Goal: Task Accomplishment & Management: Manage account settings

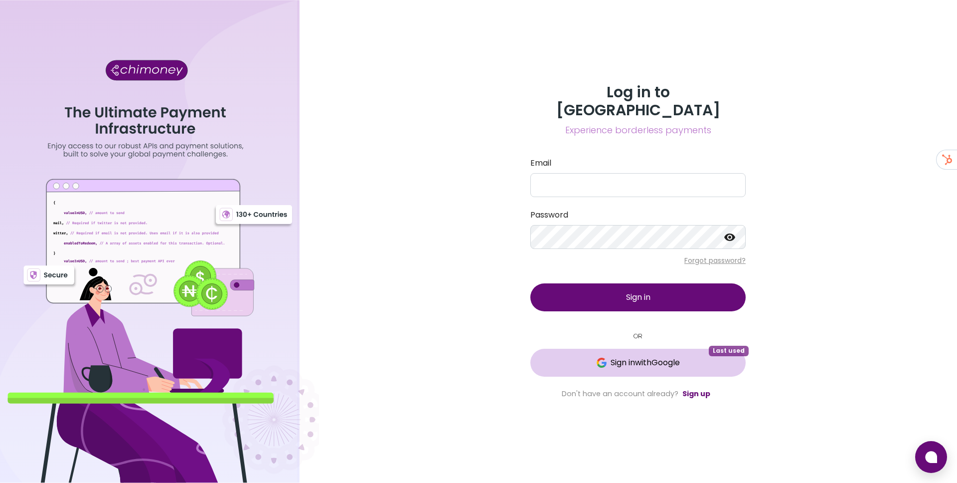
click at [582, 357] on span "Sign in with Google" at bounding box center [638, 363] width 176 height 12
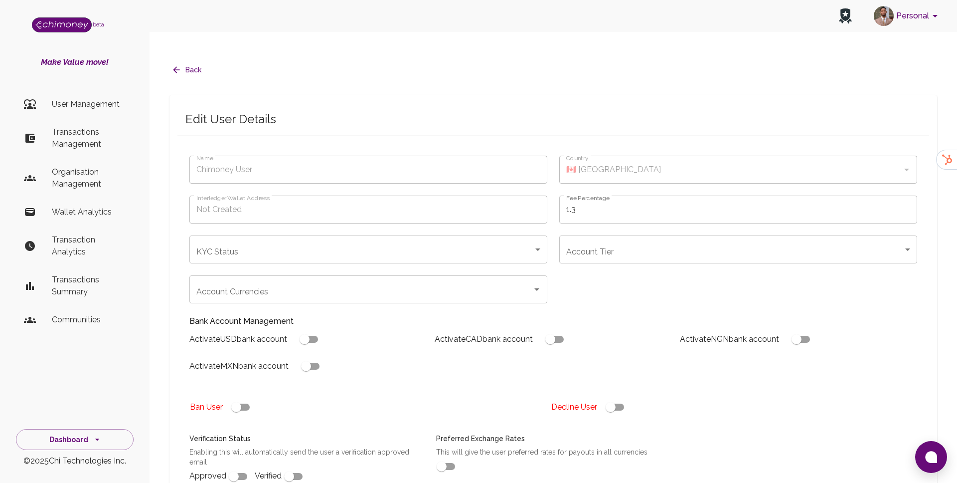
click at [473, 212] on div "Edit User Details Name Chimoney User Name Country 🇨🇦 [GEOGRAPHIC_DATA] Country …" at bounding box center [554, 414] width 768 height 639
type input "chukwuebuka Ikeh"
type input "🇳🇬 [GEOGRAPHIC_DATA]"
type input "under_review"
checkbox input "true"
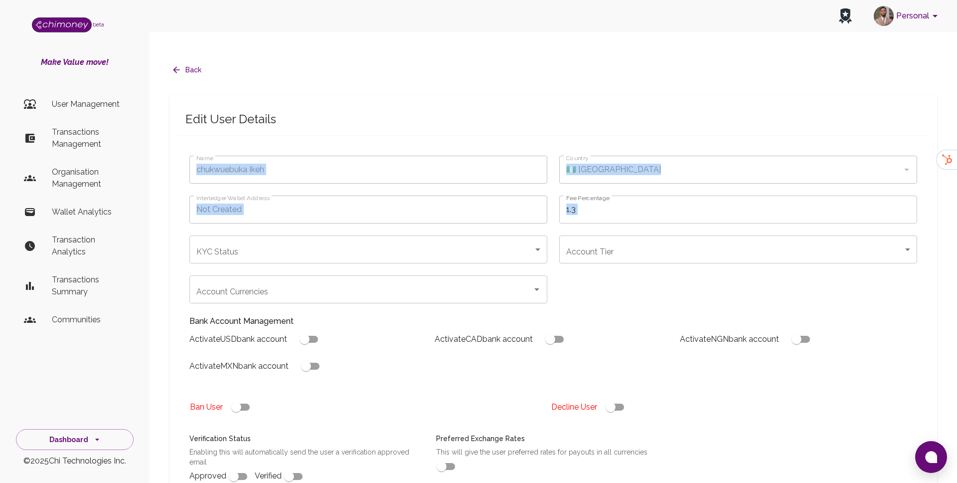
checkbox input "true"
click at [473, 112] on div "Edit User Details" at bounding box center [554, 119] width 752 height 32
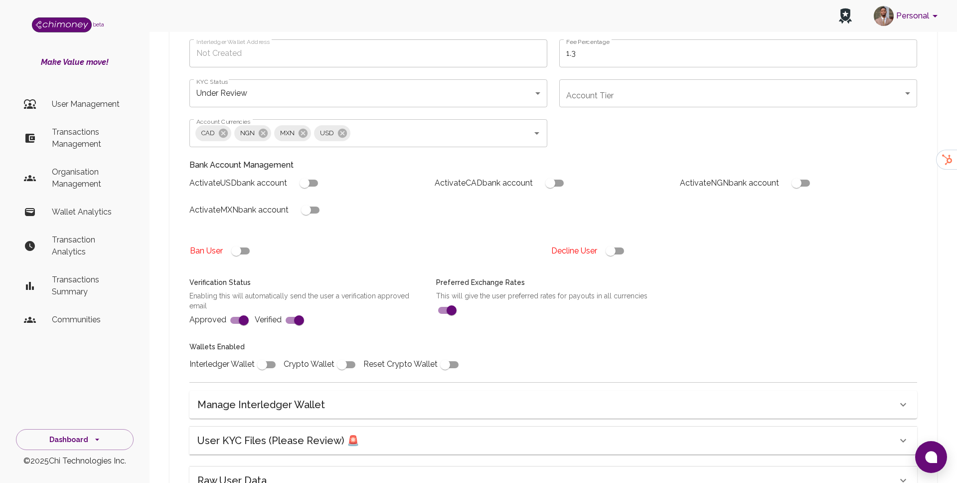
scroll to position [256, 0]
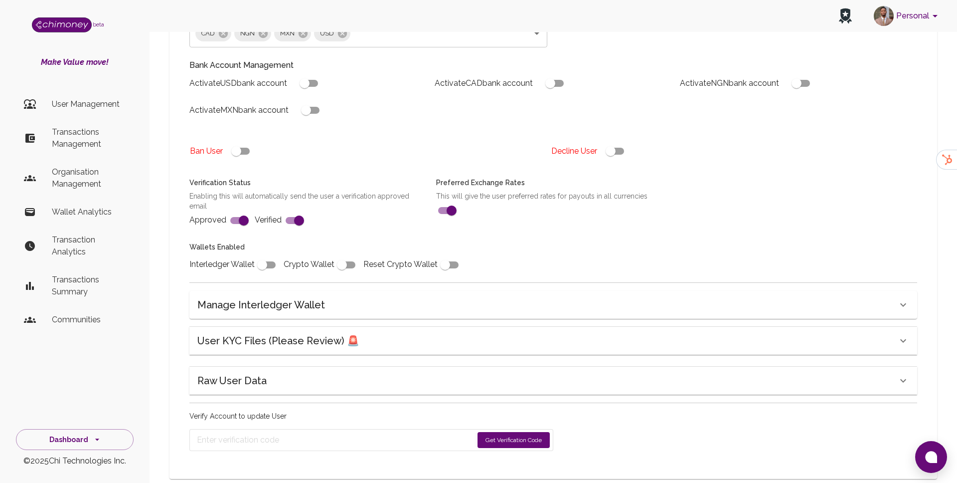
click at [419, 333] on div "User KYC Files (Please Review) 🚨" at bounding box center [547, 341] width 700 height 16
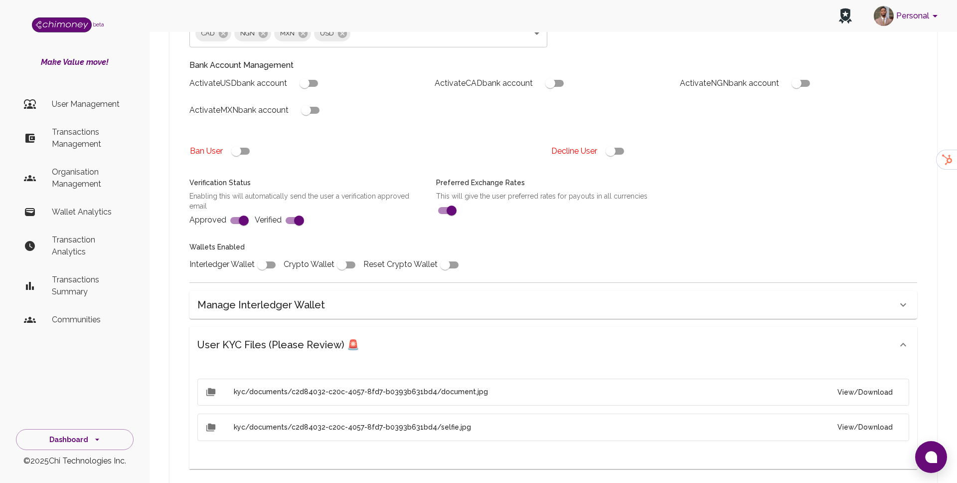
click at [889, 383] on button "View/Download" at bounding box center [865, 392] width 71 height 18
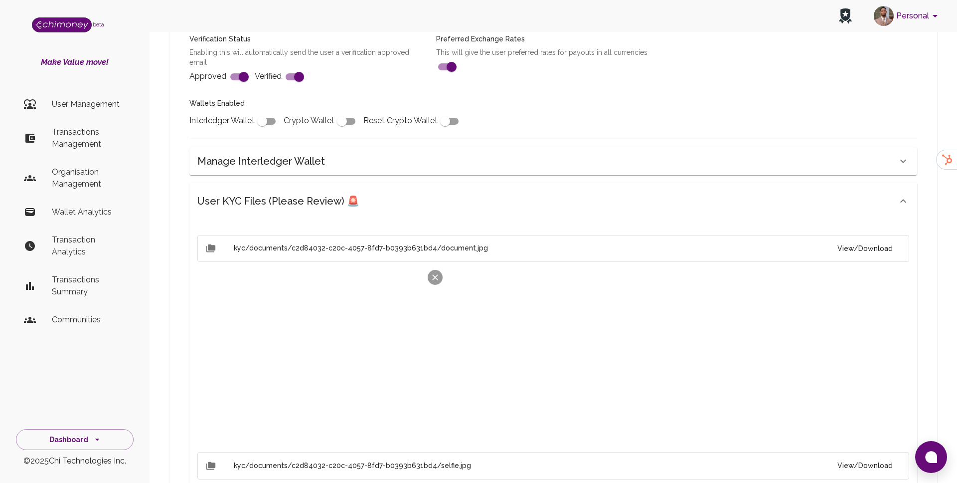
scroll to position [412, 0]
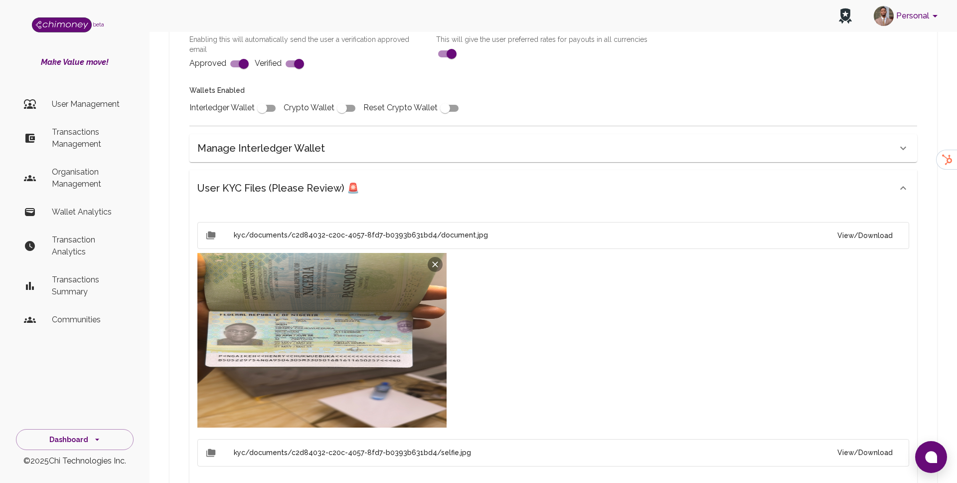
click at [879, 443] on button "View/Download" at bounding box center [865, 452] width 71 height 18
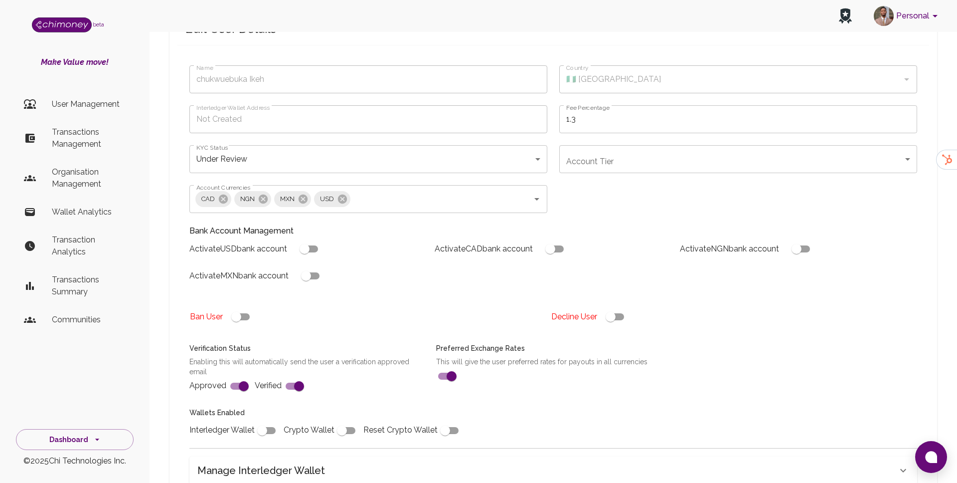
scroll to position [71, 0]
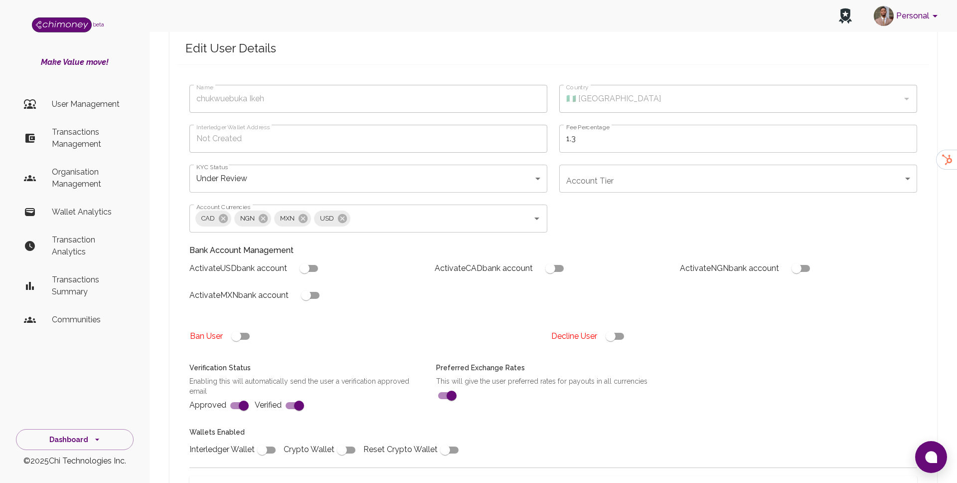
click at [605, 327] on input "checkbox" at bounding box center [610, 336] width 57 height 19
checkbox input "false"
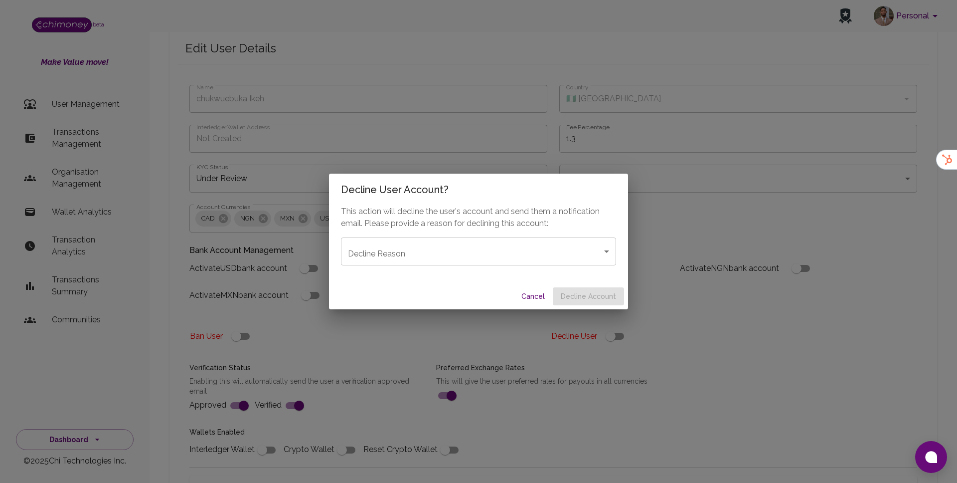
click at [534, 265] on div "This action will decline the user's account and send them a notification email.…" at bounding box center [478, 244] width 299 height 78
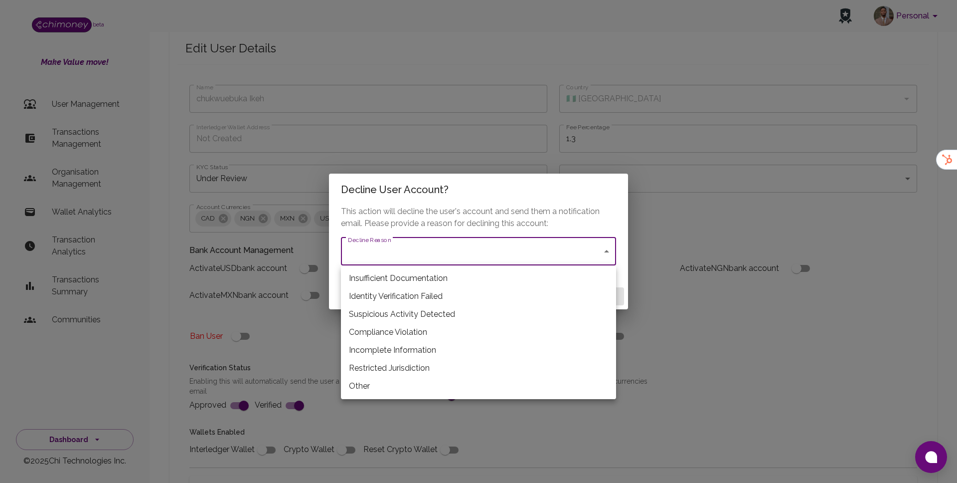
click at [398, 364] on li "Restricted Jurisdiction" at bounding box center [478, 368] width 275 height 18
type input "restricted_jurisdiction"
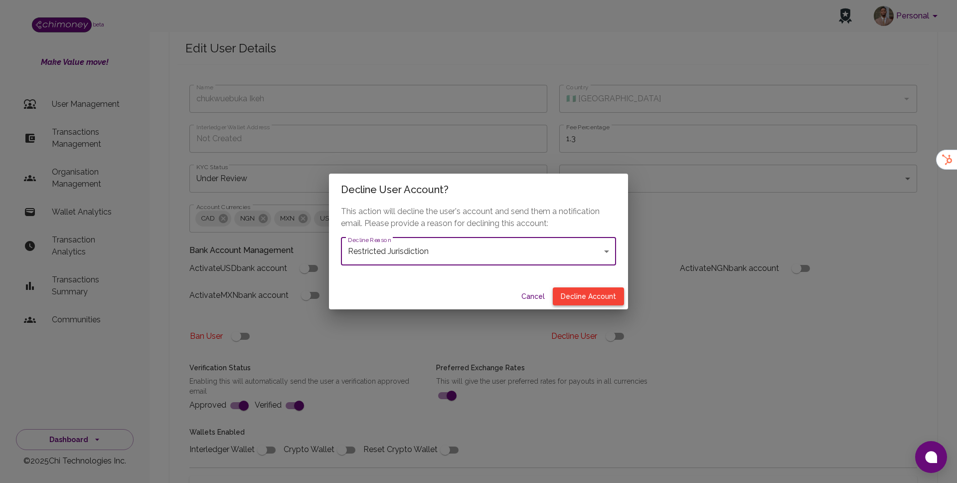
click at [573, 301] on button "Decline Account" at bounding box center [588, 296] width 71 height 18
type input "declined"
checkbox input "true"
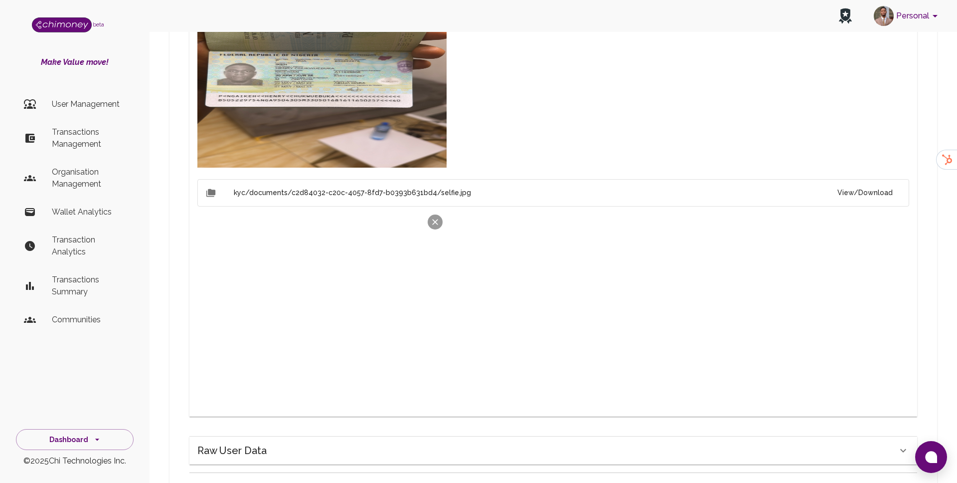
scroll to position [678, 0]
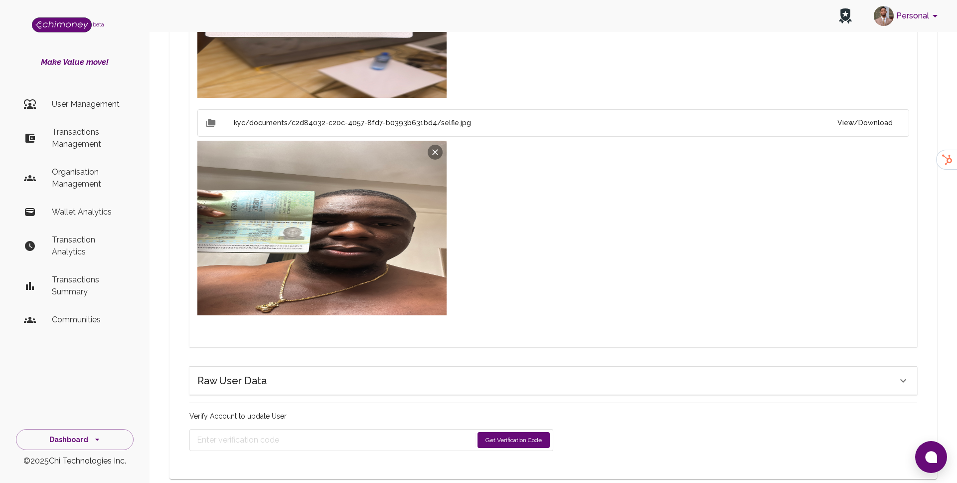
click at [523, 432] on button "Get Verification Code" at bounding box center [514, 440] width 72 height 16
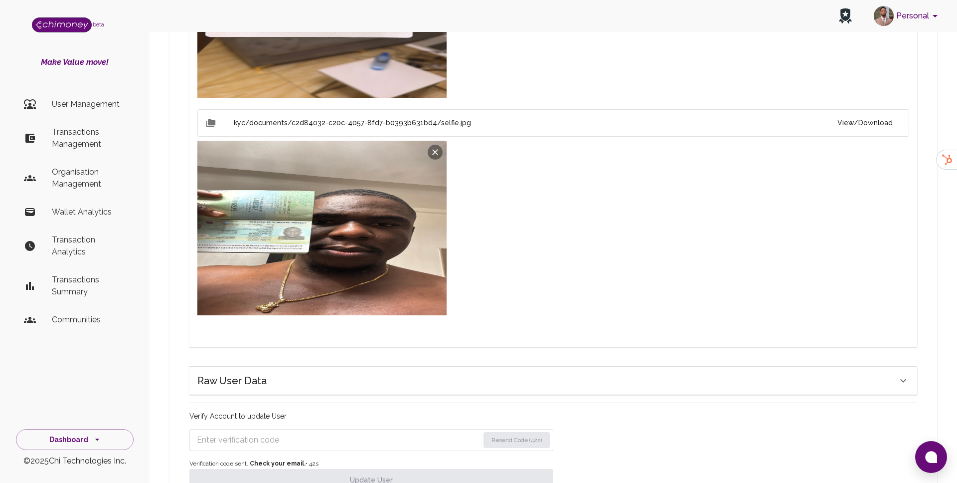
click at [260, 432] on input "Enter verification code" at bounding box center [338, 440] width 282 height 16
paste input "9438"
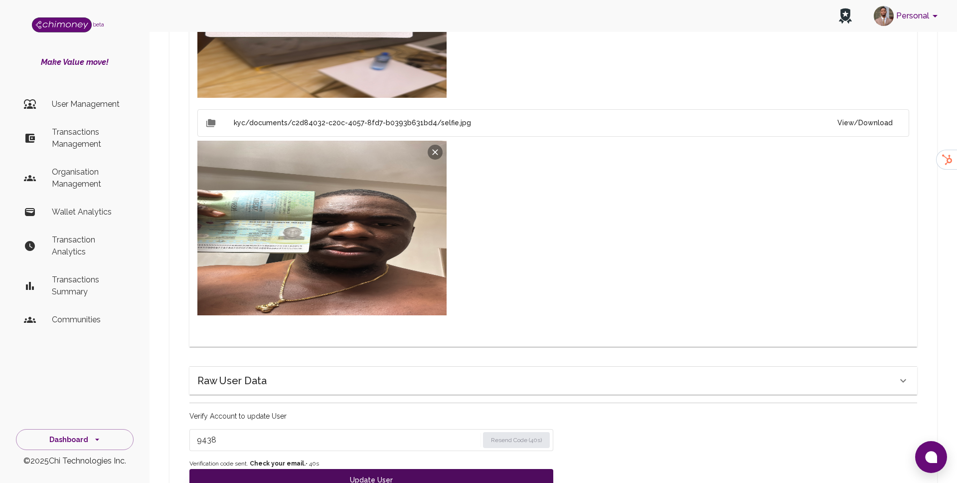
type input "9438"
click at [265, 469] on button "Update User" at bounding box center [371, 480] width 364 height 22
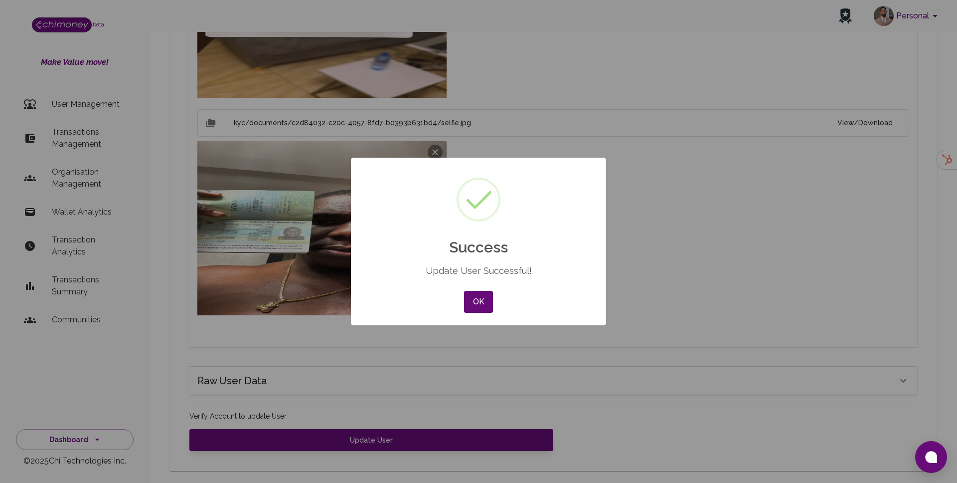
scroll to position [670, 0]
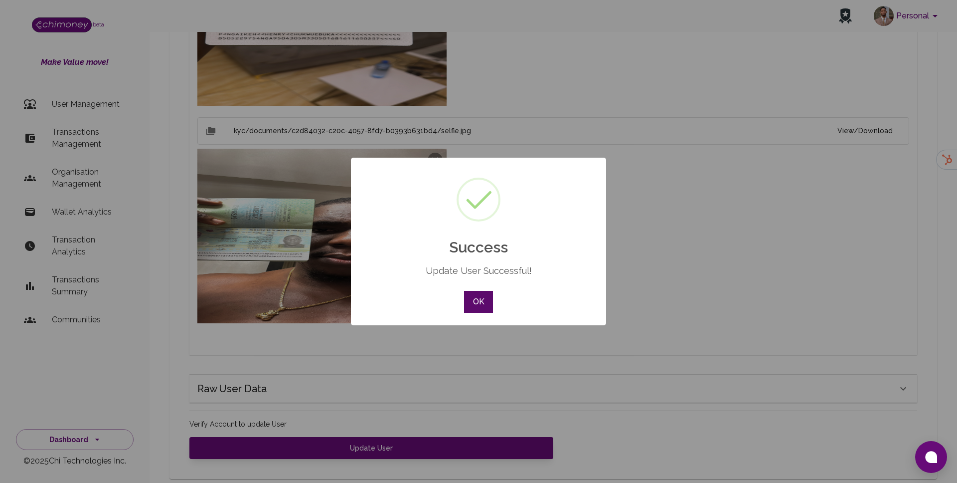
click at [473, 307] on button "OK" at bounding box center [478, 302] width 29 height 22
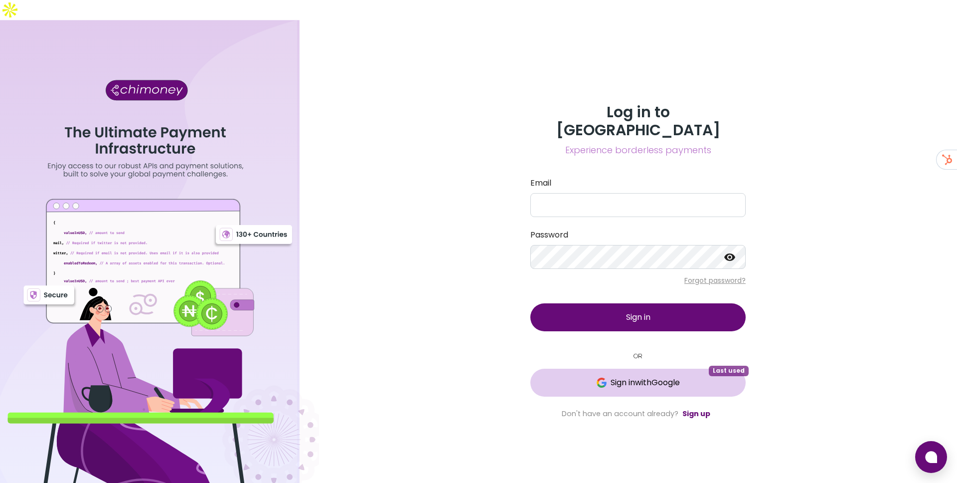
click at [603, 376] on span "Sign in with Google" at bounding box center [638, 382] width 176 height 12
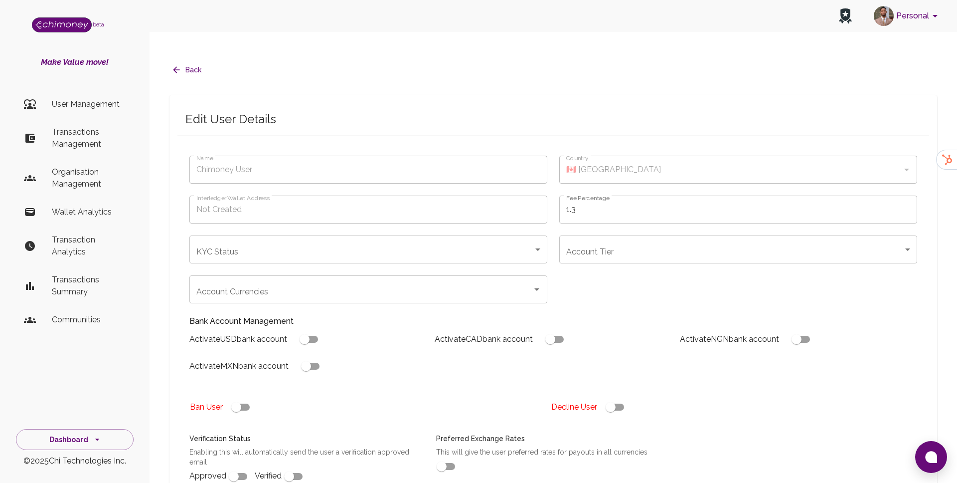
type input "chukwuebuka Ikeh"
type input "🇳🇬 [GEOGRAPHIC_DATA]"
type input "declined"
checkbox input "true"
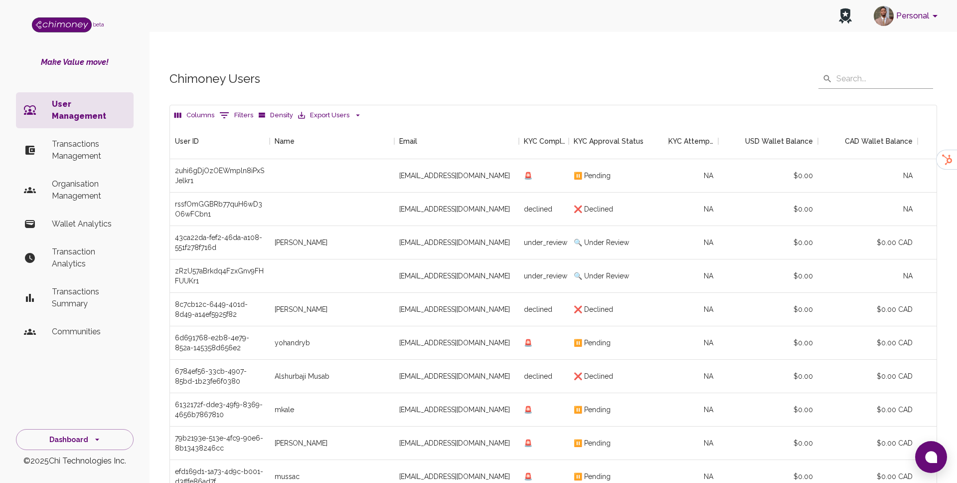
scroll to position [370, 767]
click at [363, 159] on div at bounding box center [332, 175] width 125 height 33
click at [408, 37] on div "Personal beta Make Value move! User Management Transactions Management Organisa…" at bounding box center [478, 299] width 957 height 558
click at [222, 109] on icon "Show filters" at bounding box center [224, 115] width 12 height 12
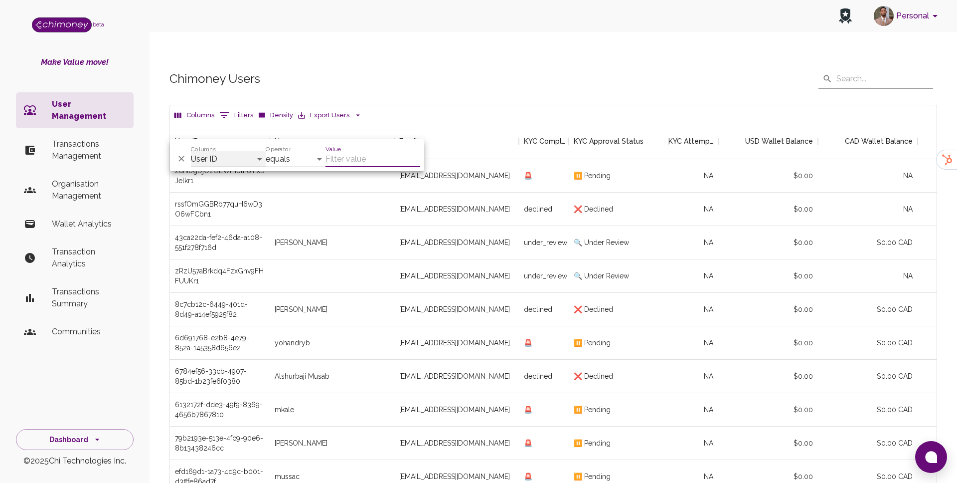
click at [230, 153] on select "User ID Name Email KYC Completed KYC Approval Status KYC Attempts Join date Upd…" at bounding box center [228, 159] width 75 height 16
click at [109, 138] on p "Transactions Management" at bounding box center [89, 150] width 74 height 24
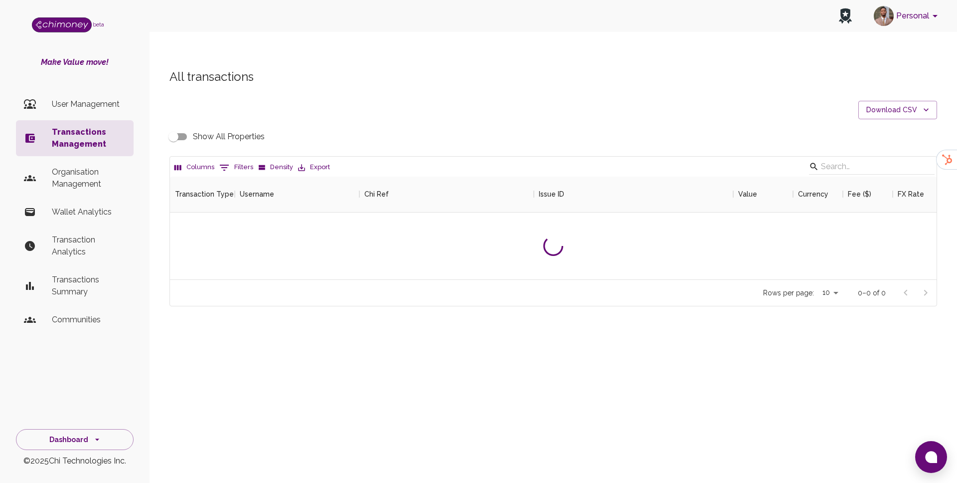
scroll to position [103, 767]
click at [200, 160] on button "Columns" at bounding box center [194, 167] width 45 height 15
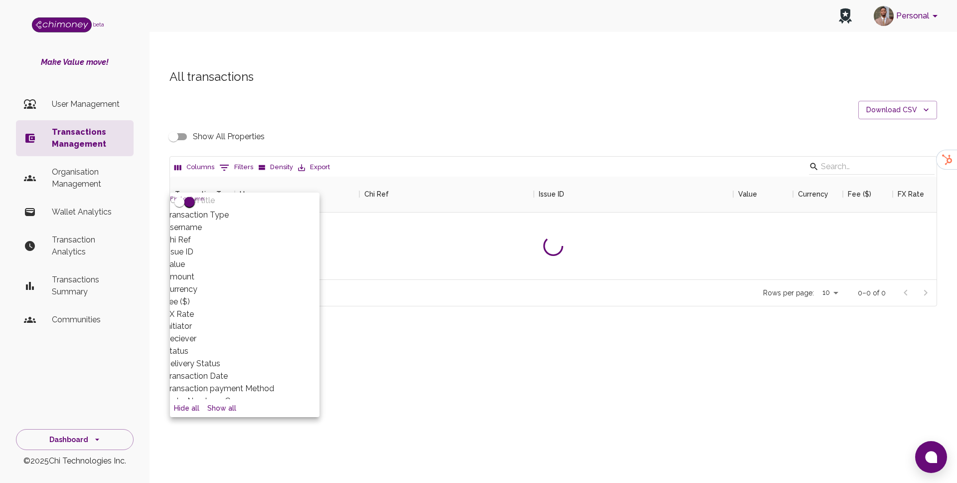
scroll to position [370, 767]
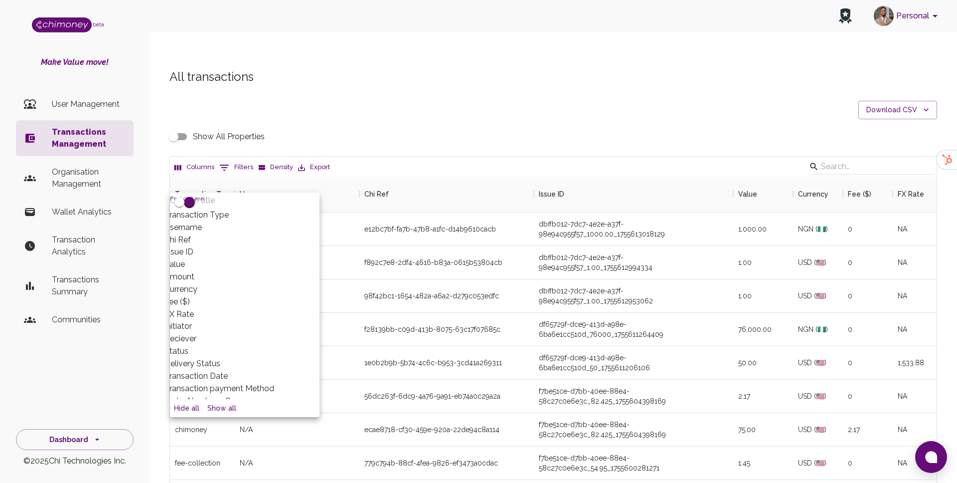
click at [199, 160] on button "Columns" at bounding box center [194, 167] width 45 height 15
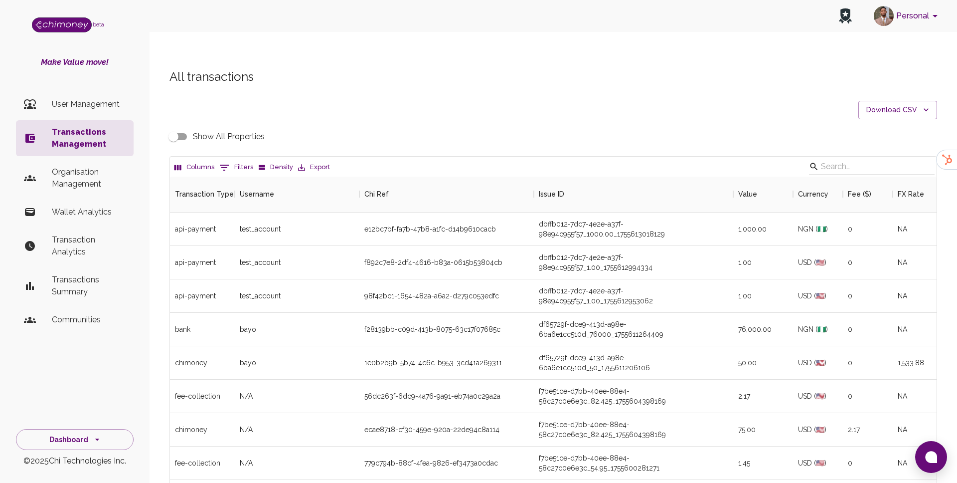
click at [236, 160] on button "0 Filters" at bounding box center [236, 168] width 39 height 16
click at [235, 214] on select "Transaction Type Username Chi Ref Issue ID Value Amount Currency Fee ($) FX Rat…" at bounding box center [228, 212] width 75 height 16
select select "payout.order.orderNumber"
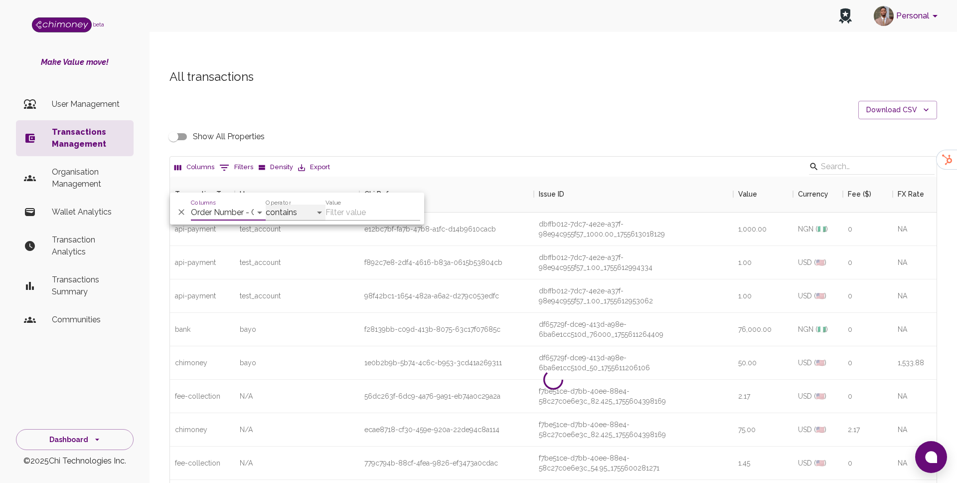
click at [296, 213] on select "contains equals starts with ends with is empty is not empty is any of" at bounding box center [296, 212] width 60 height 16
select select "equals"
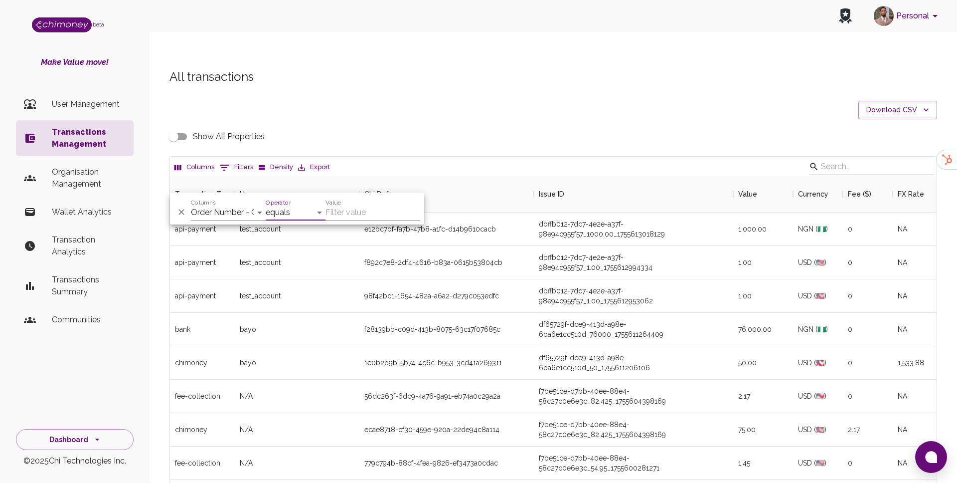
click at [359, 203] on div "Value" at bounding box center [373, 208] width 95 height 24
click at [359, 214] on input "Value" at bounding box center [373, 212] width 95 height 16
paste input "34666326-1"
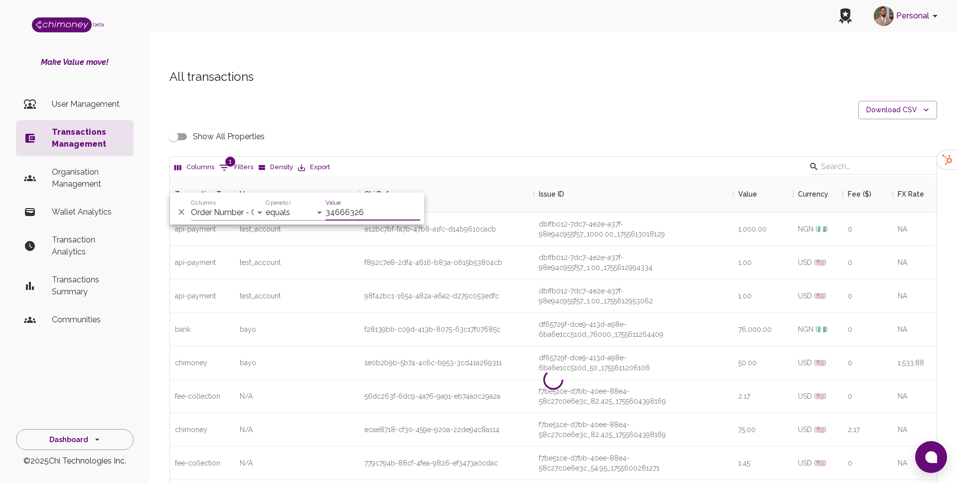
scroll to position [69, 767]
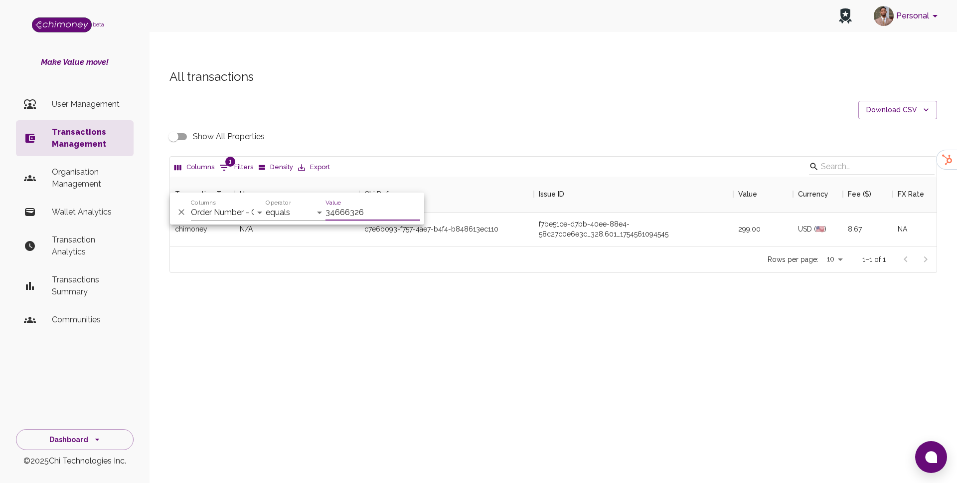
type input "34666326"
click at [529, 94] on div "All transactions Download CSV Show All Properties Columns 1 Filters Density Exp…" at bounding box center [554, 171] width 792 height 204
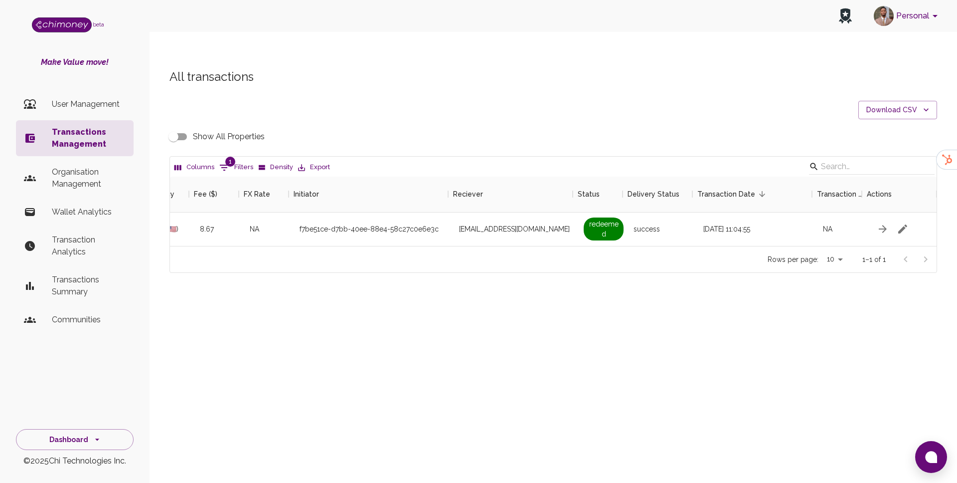
scroll to position [0, 654]
click at [182, 127] on input "Show All Properties" at bounding box center [173, 136] width 57 height 19
checkbox input "true"
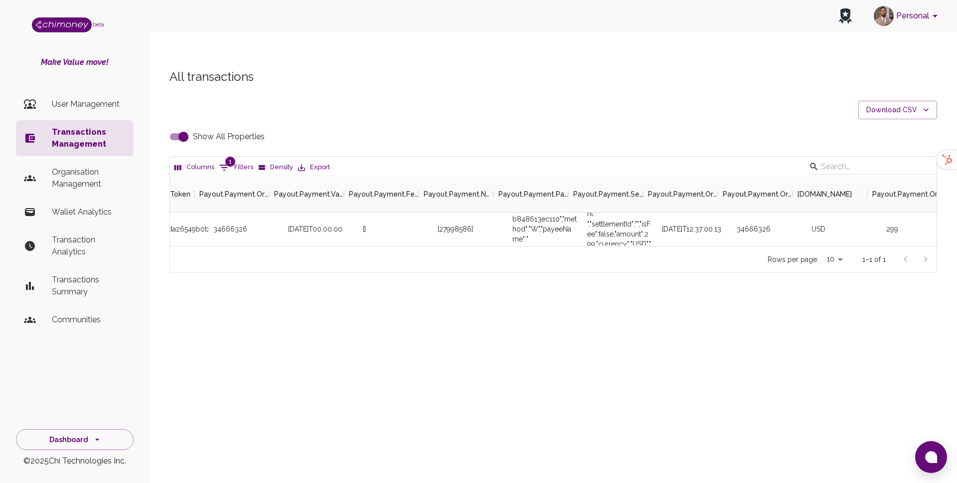
scroll to position [0, 3401]
click at [458, 224] on div "[27998586]" at bounding box center [456, 229] width 35 height 10
copy div "27998586"
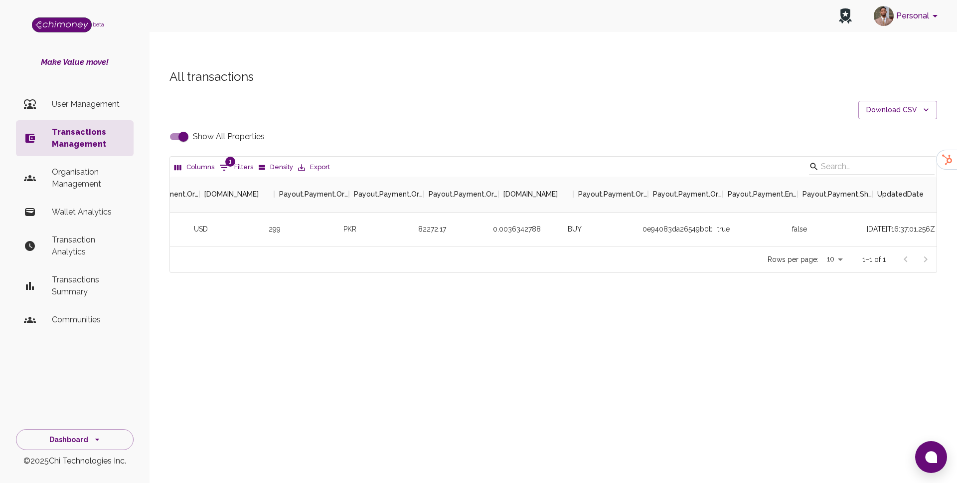
scroll to position [0, 4025]
click at [428, 213] on div "82272.17" at bounding box center [446, 228] width 75 height 33
click at [429, 212] on div "82272.17" at bounding box center [446, 228] width 75 height 33
copy div "82272.17"
